Goal: Task Accomplishment & Management: Manage account settings

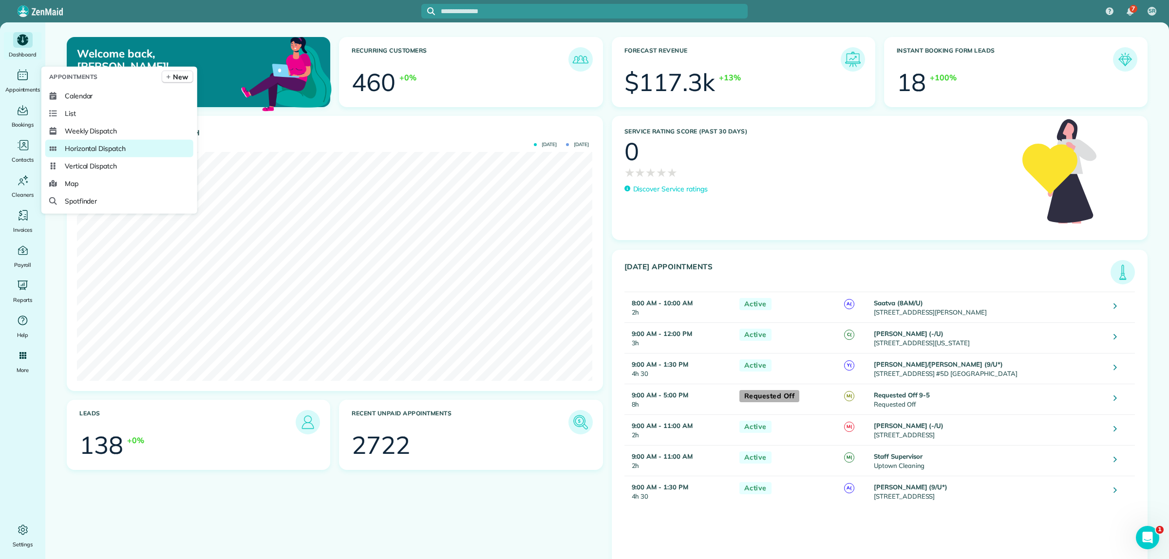
click at [96, 145] on span "Horizontal Dispatch" at bounding box center [95, 149] width 61 height 10
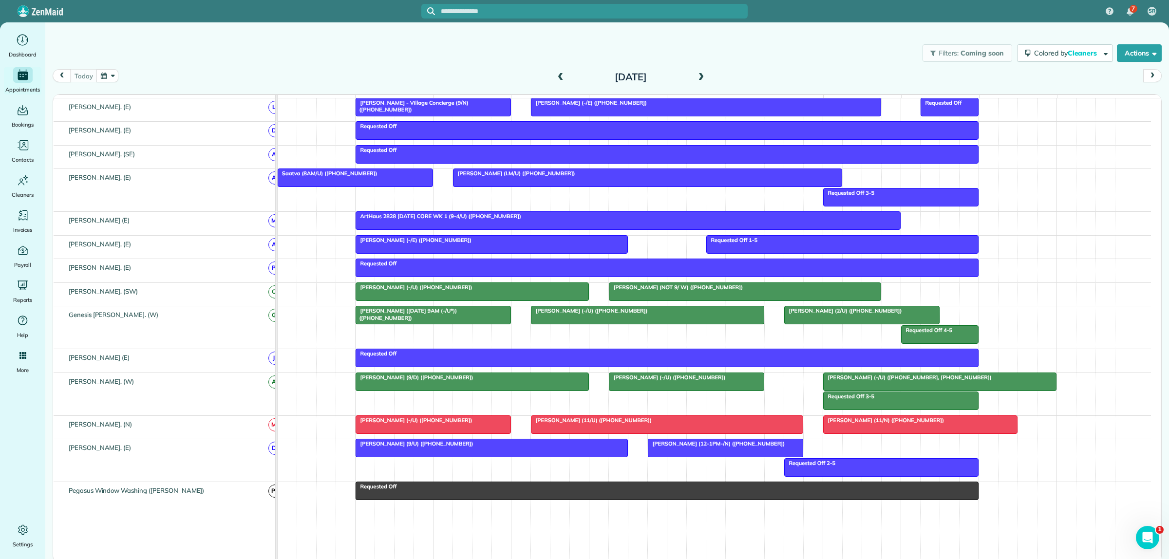
scroll to position [487, 0]
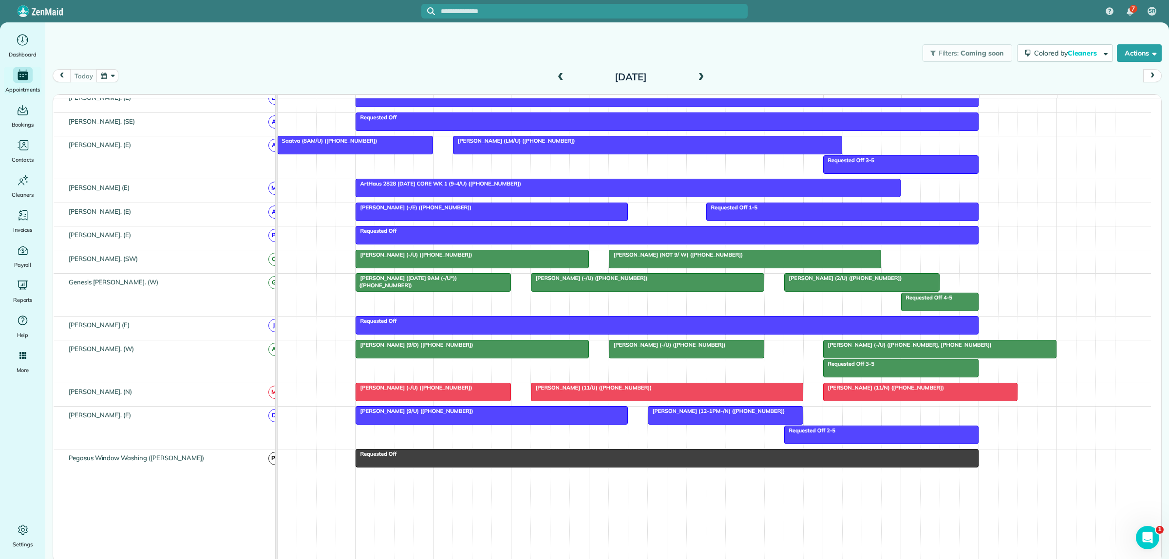
click at [440, 291] on div at bounding box center [433, 283] width 154 height 18
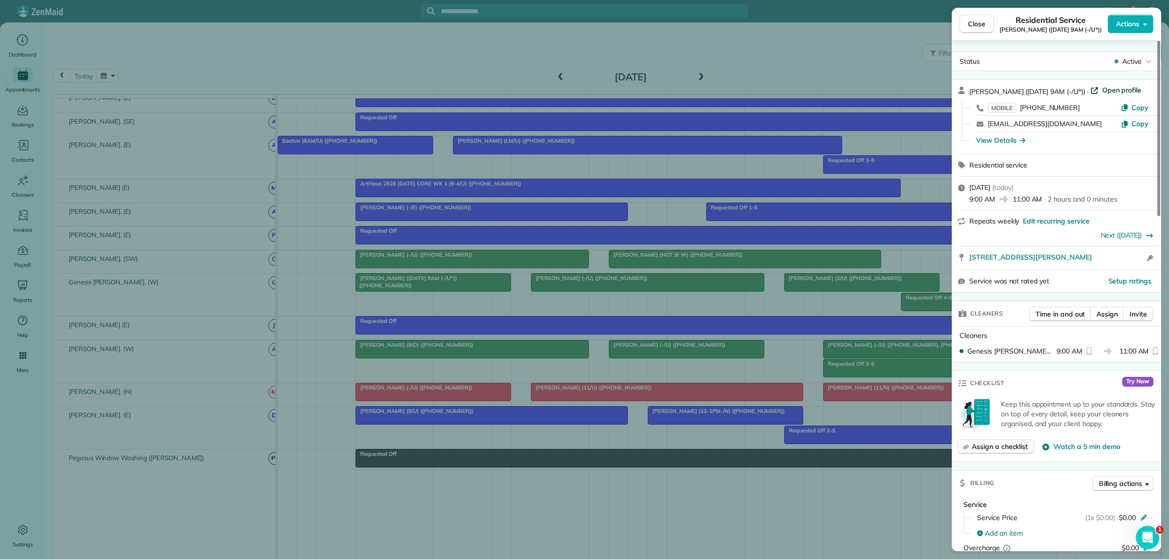
click at [1103, 92] on span "Open profile" at bounding box center [1122, 90] width 39 height 10
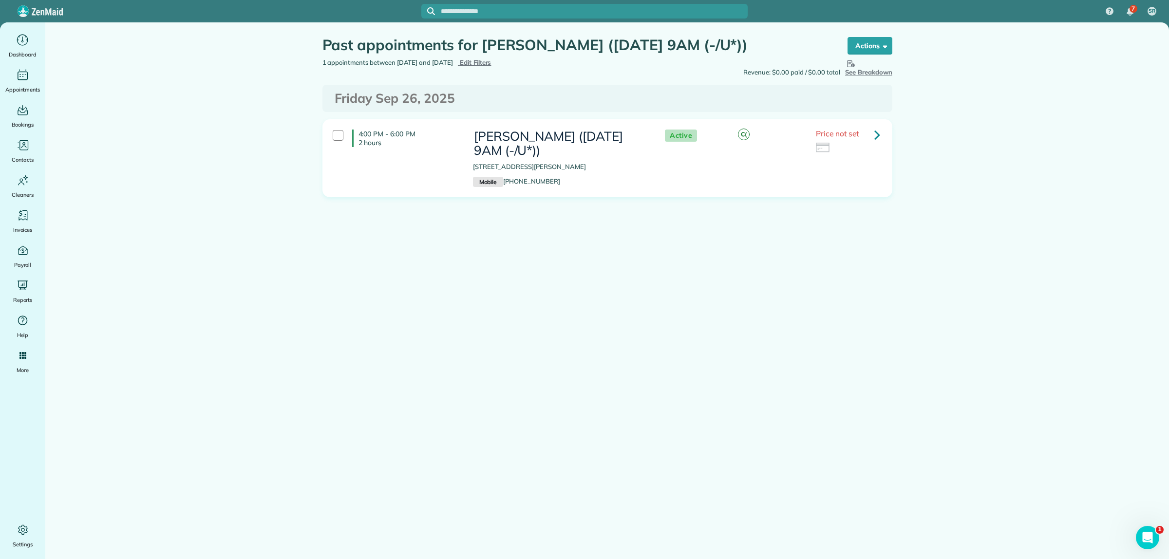
click at [870, 137] on link at bounding box center [877, 134] width 19 height 19
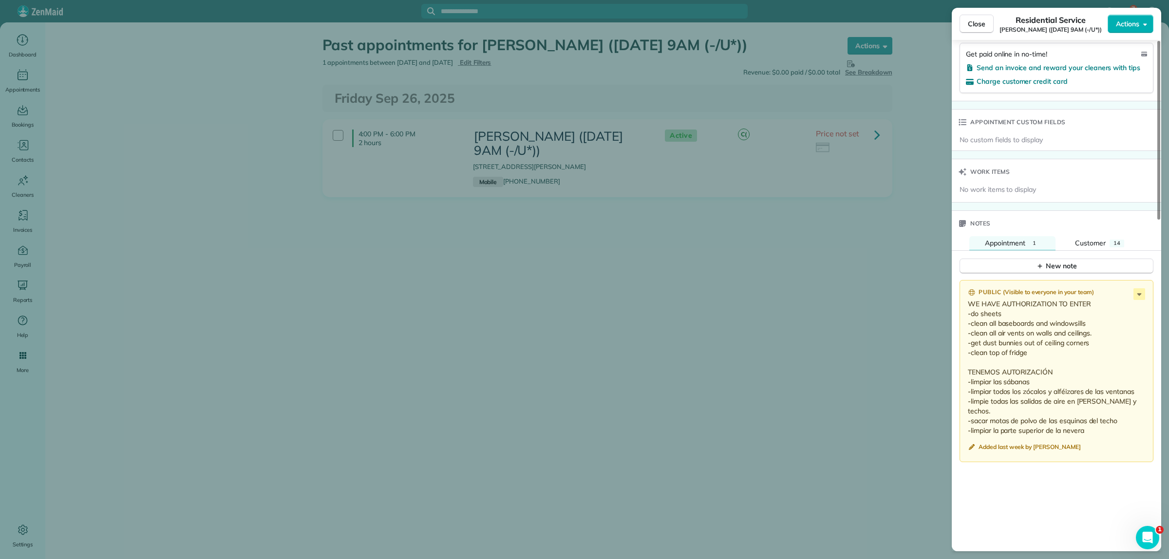
scroll to position [731, 0]
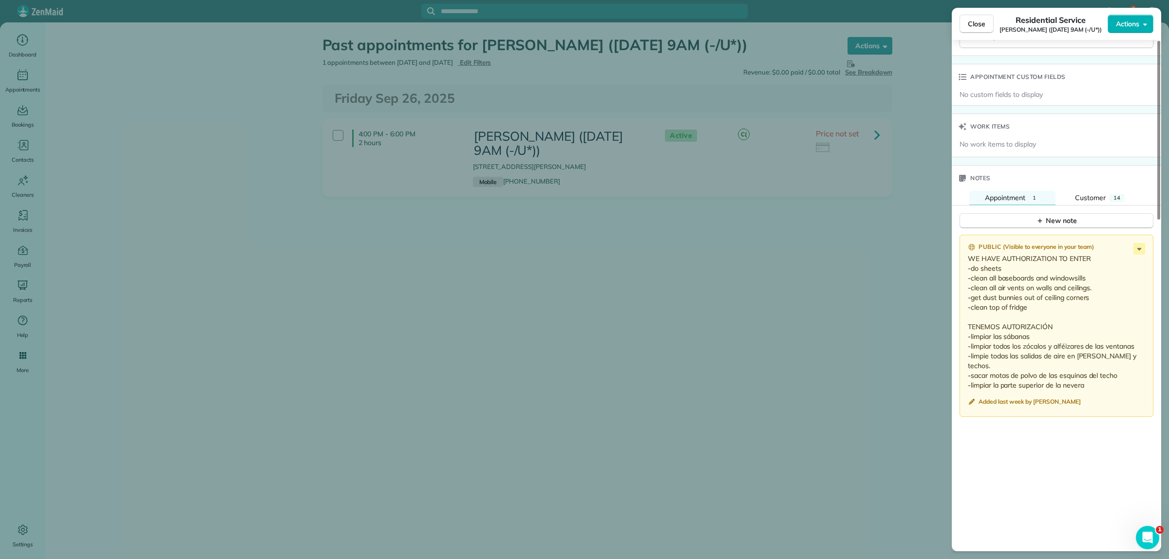
click at [693, 240] on div "Close Residential Service Robert Kunz (10/3/25 9AM (-/U*)) Actions This appoint…" at bounding box center [584, 279] width 1169 height 559
